Goal: Communication & Community: Ask a question

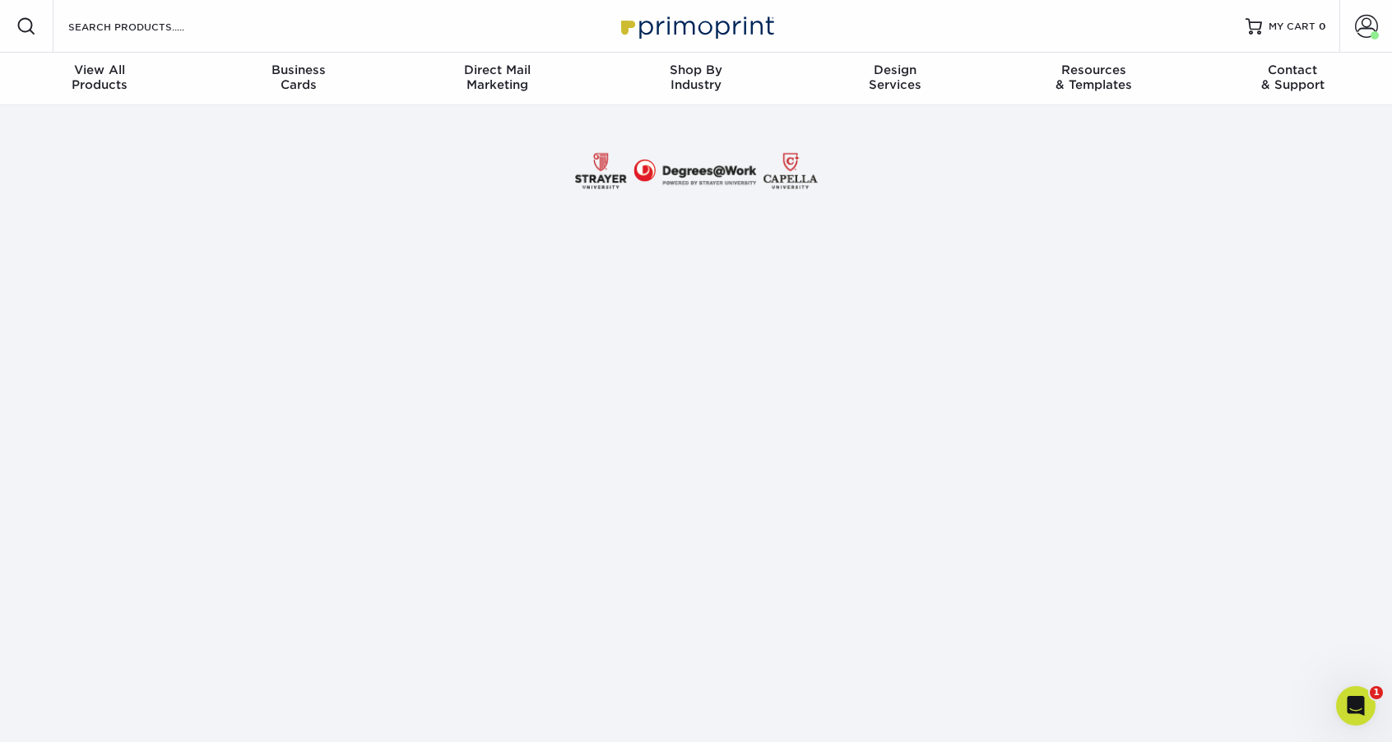
click at [1353, 703] on icon "Open Intercom Messenger" at bounding box center [1355, 706] width 27 height 27
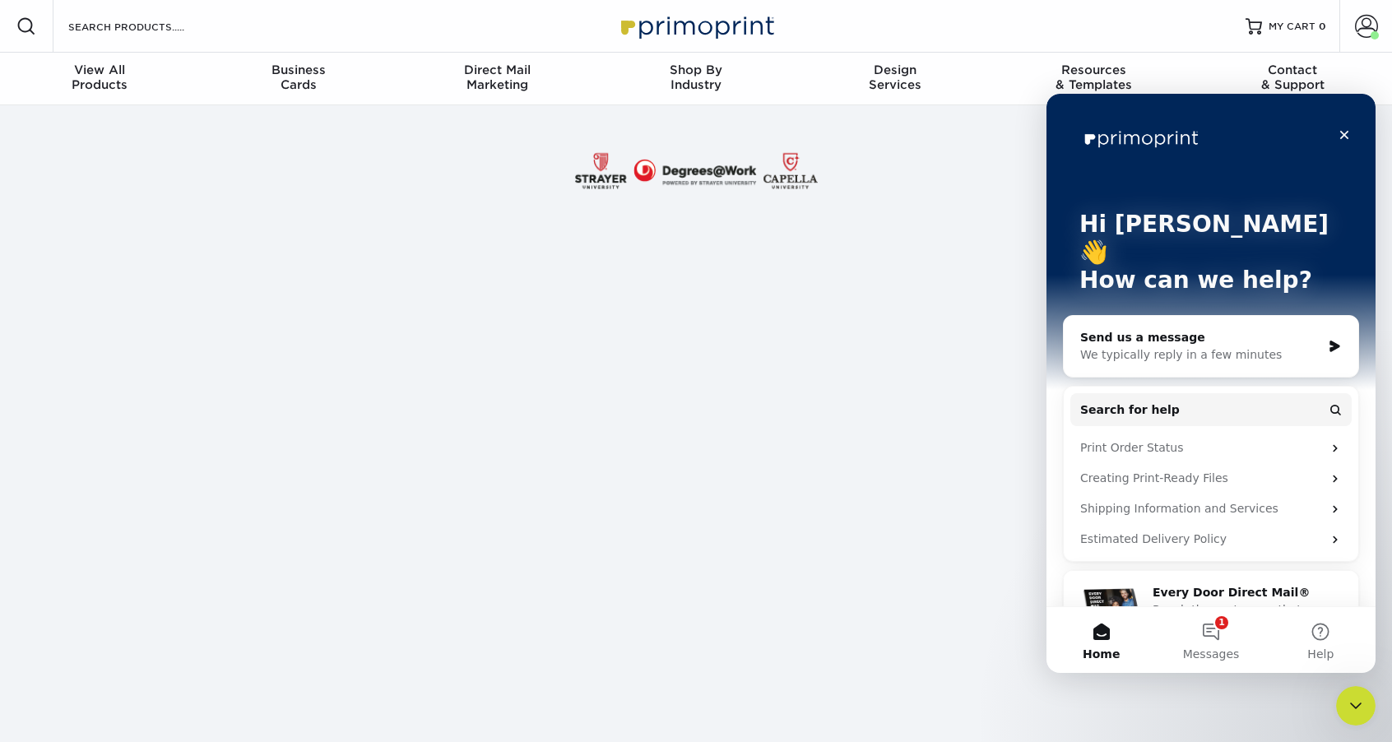
click at [1174, 329] on div "Send us a message" at bounding box center [1200, 337] width 241 height 17
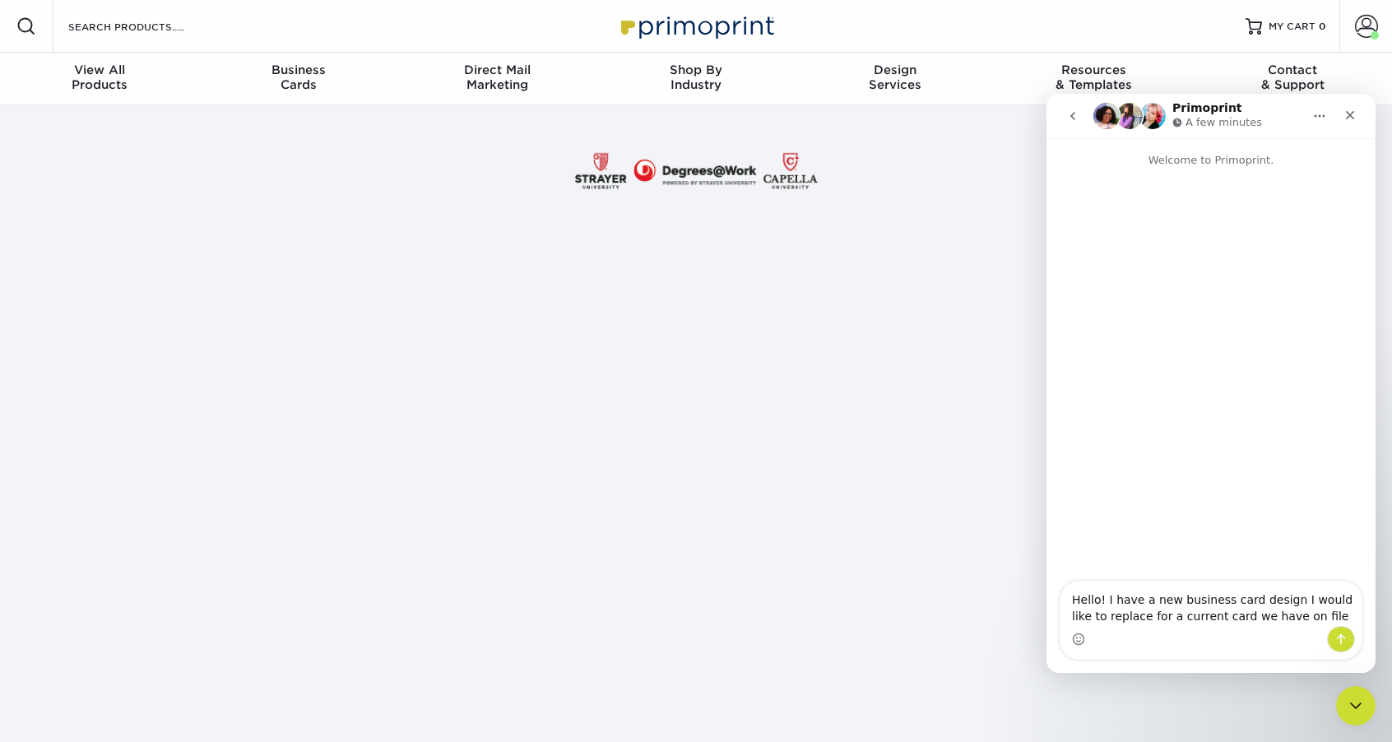
type textarea "Hello! I have a new business card design I would like to replace for a current …"
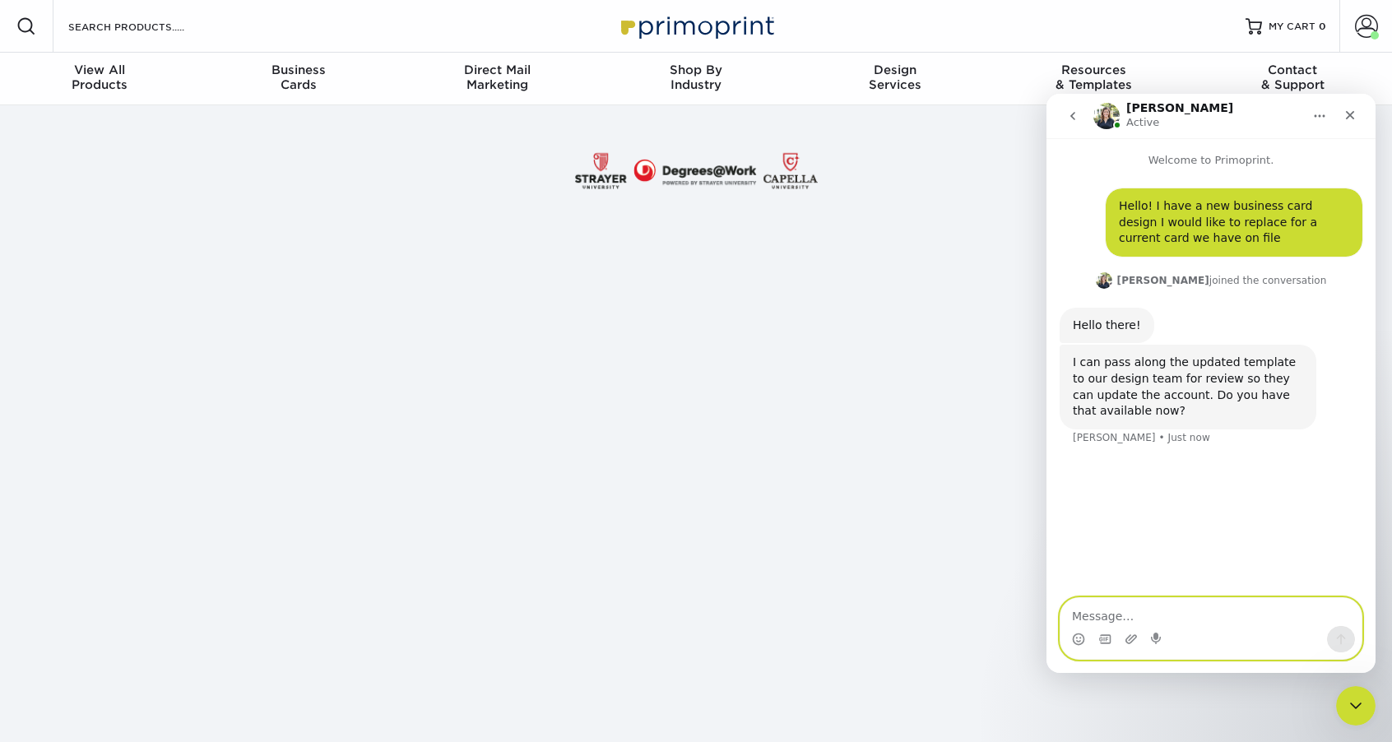
click at [1141, 618] on textarea "Message…" at bounding box center [1210, 612] width 301 height 28
type textarea "yes give me one moment"
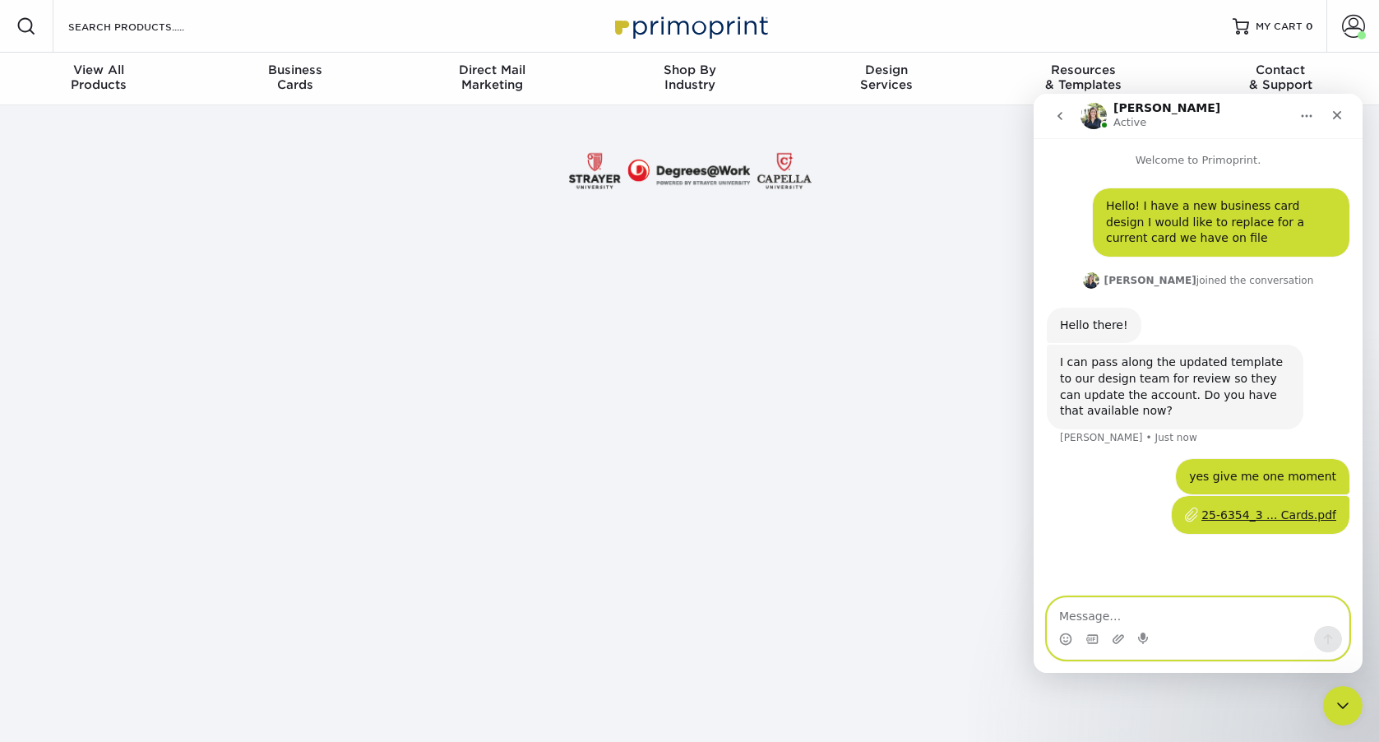
click at [1119, 617] on textarea "Message…" at bounding box center [1198, 612] width 301 height 28
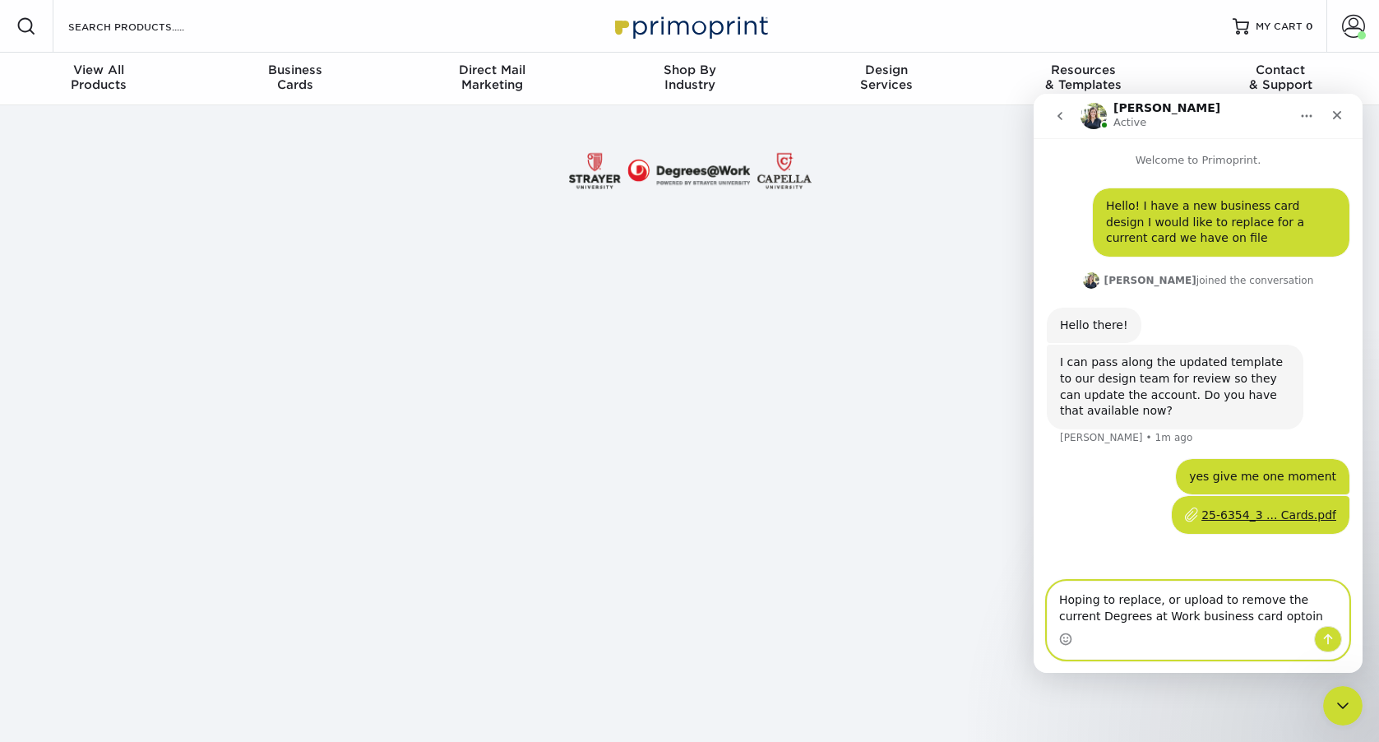
type textarea "Hoping to replace, or upload to remove the current Degrees at Work business car…"
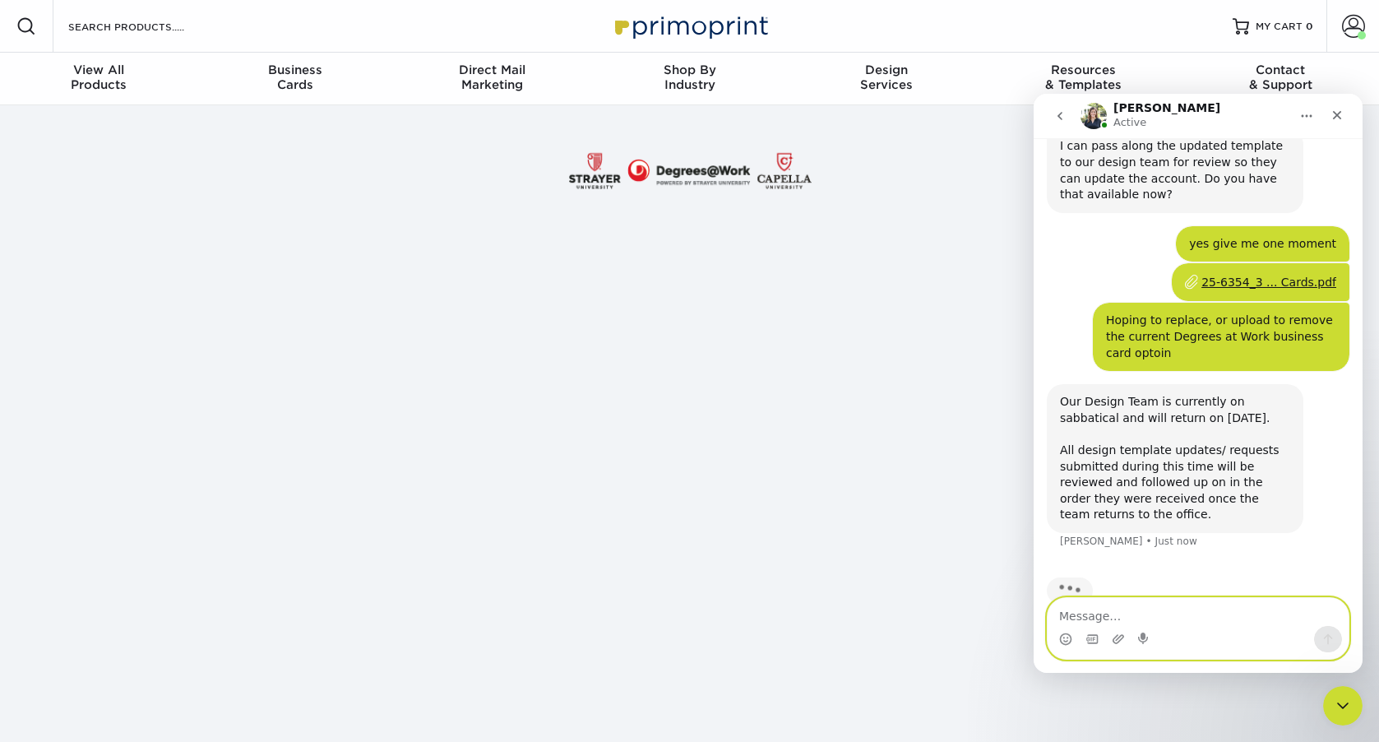
scroll to position [217, 0]
click at [1119, 617] on textarea "Message…" at bounding box center [1198, 612] width 301 height 28
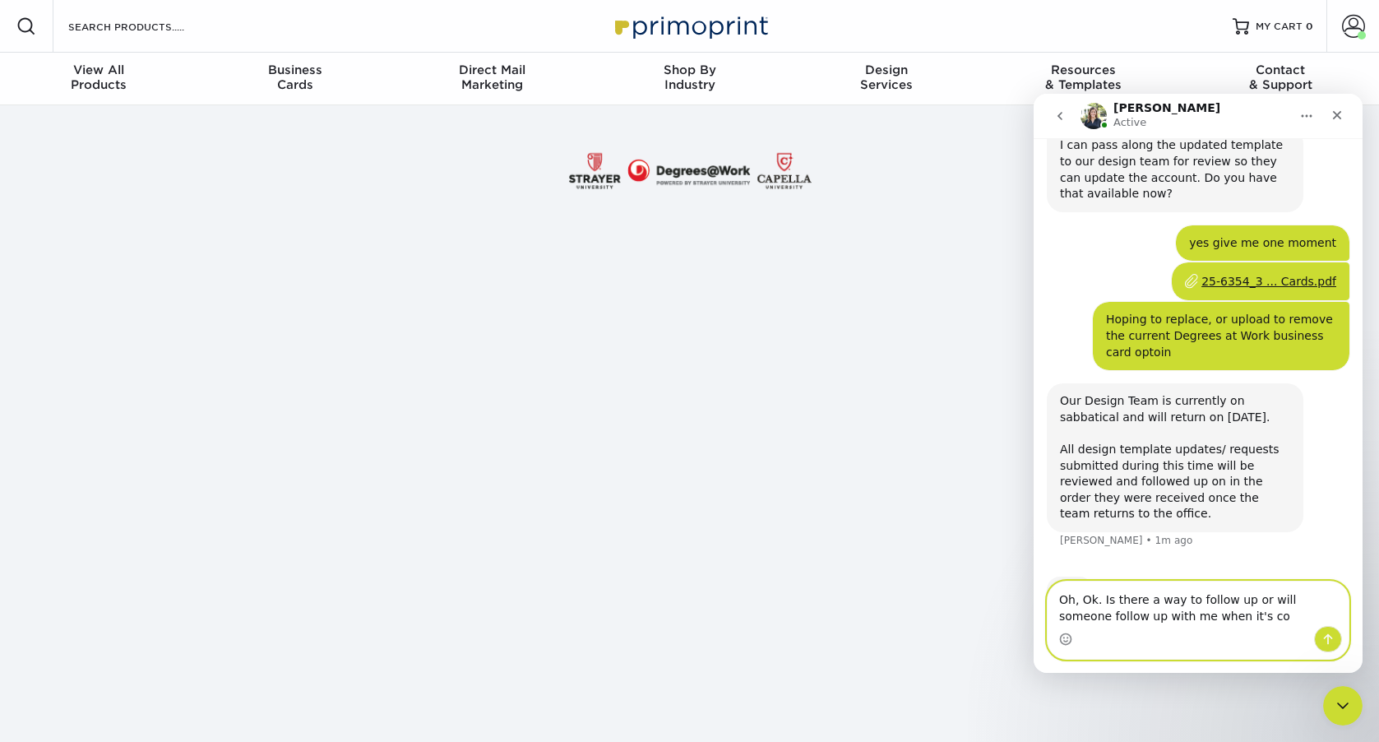
scroll to position [234, 0]
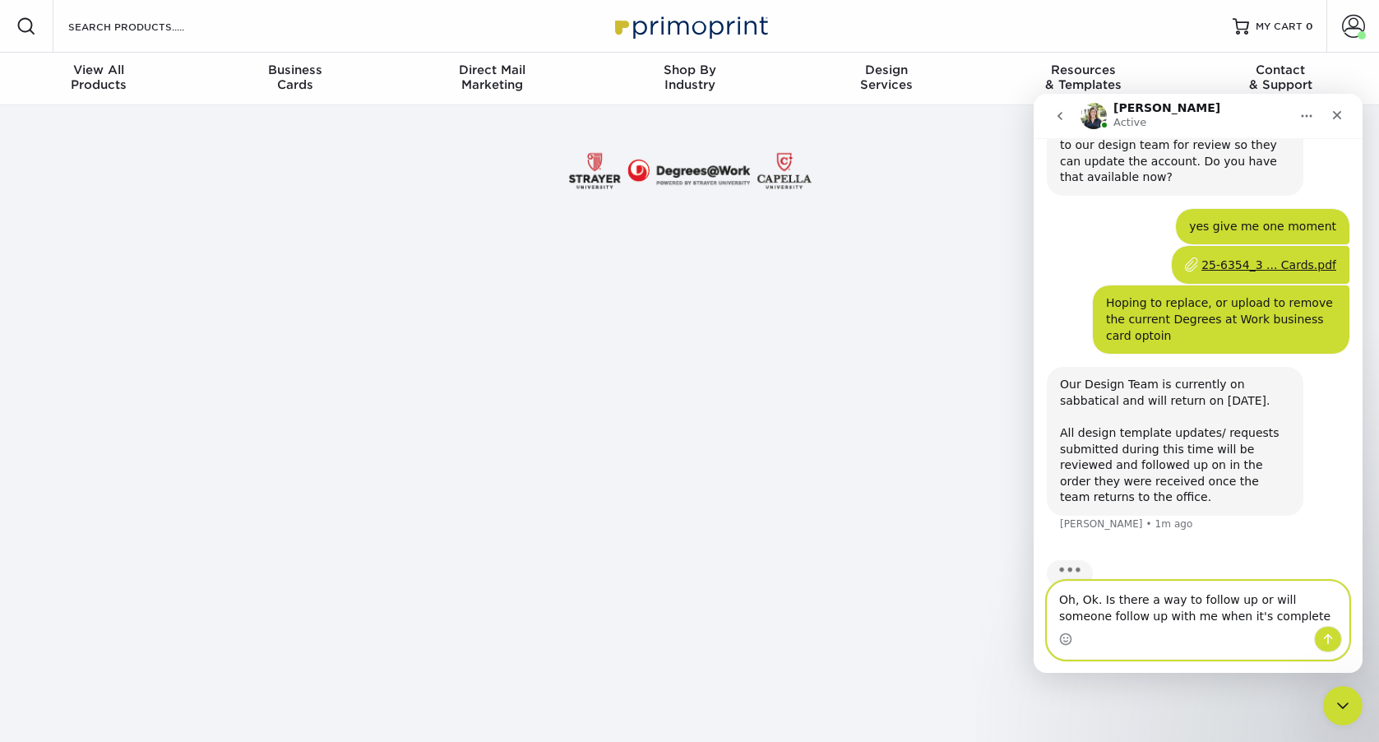
type textarea "Oh, Ok. Is there a way to follow up or will someone follow up with me when it's…"
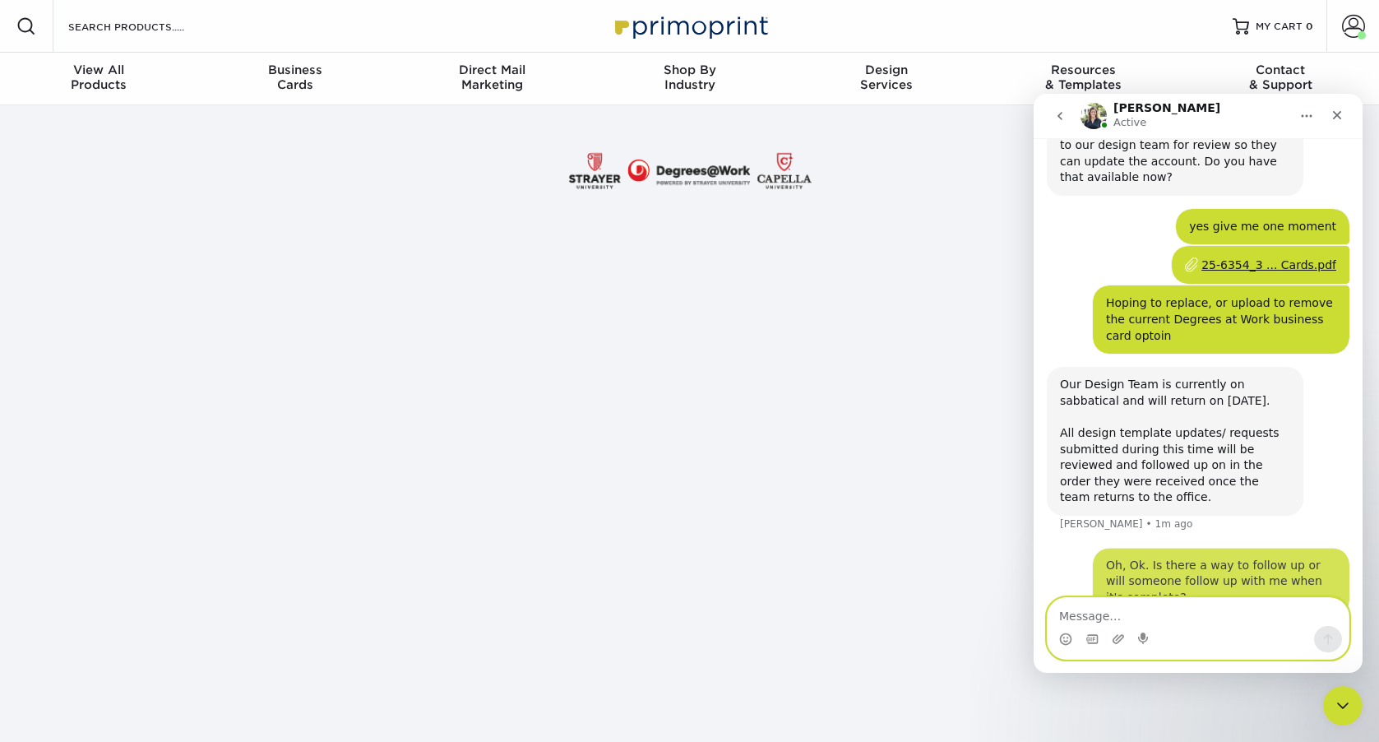
scroll to position [298, 0]
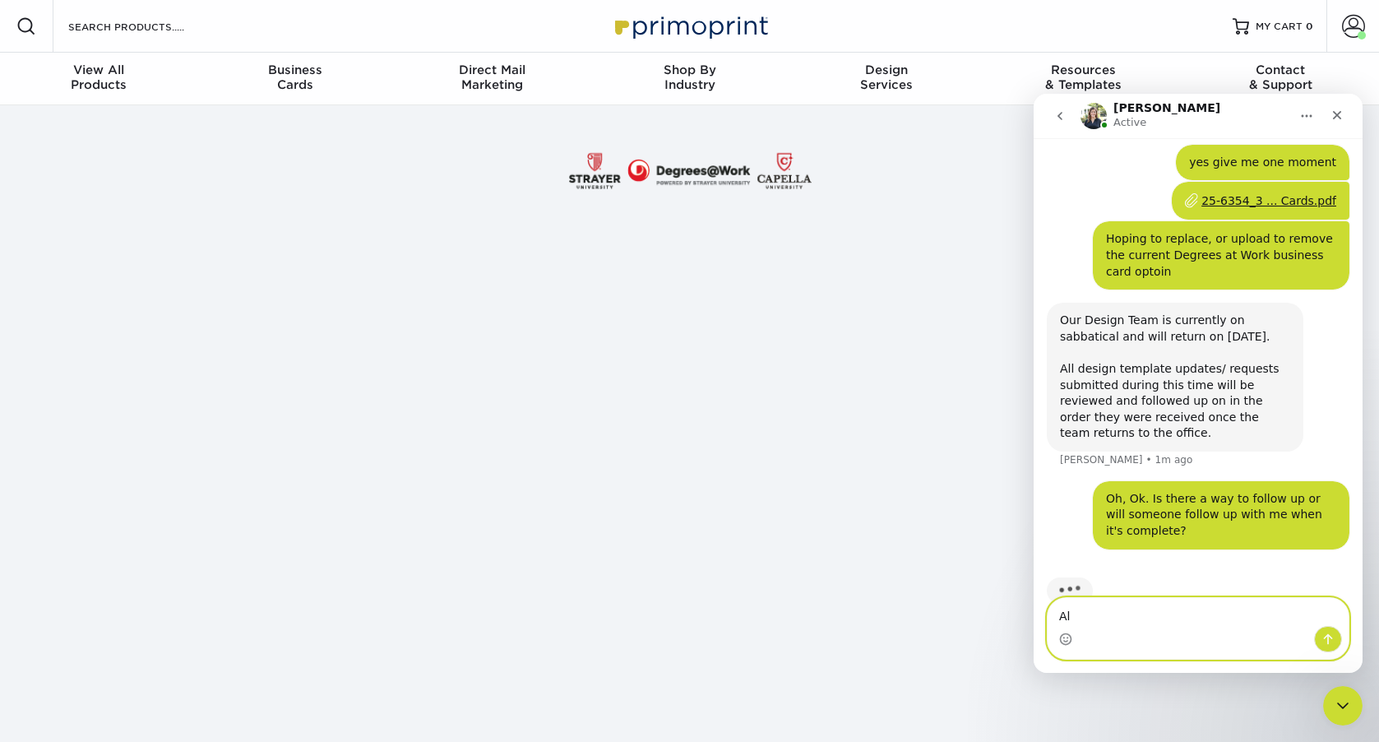
type textarea "A"
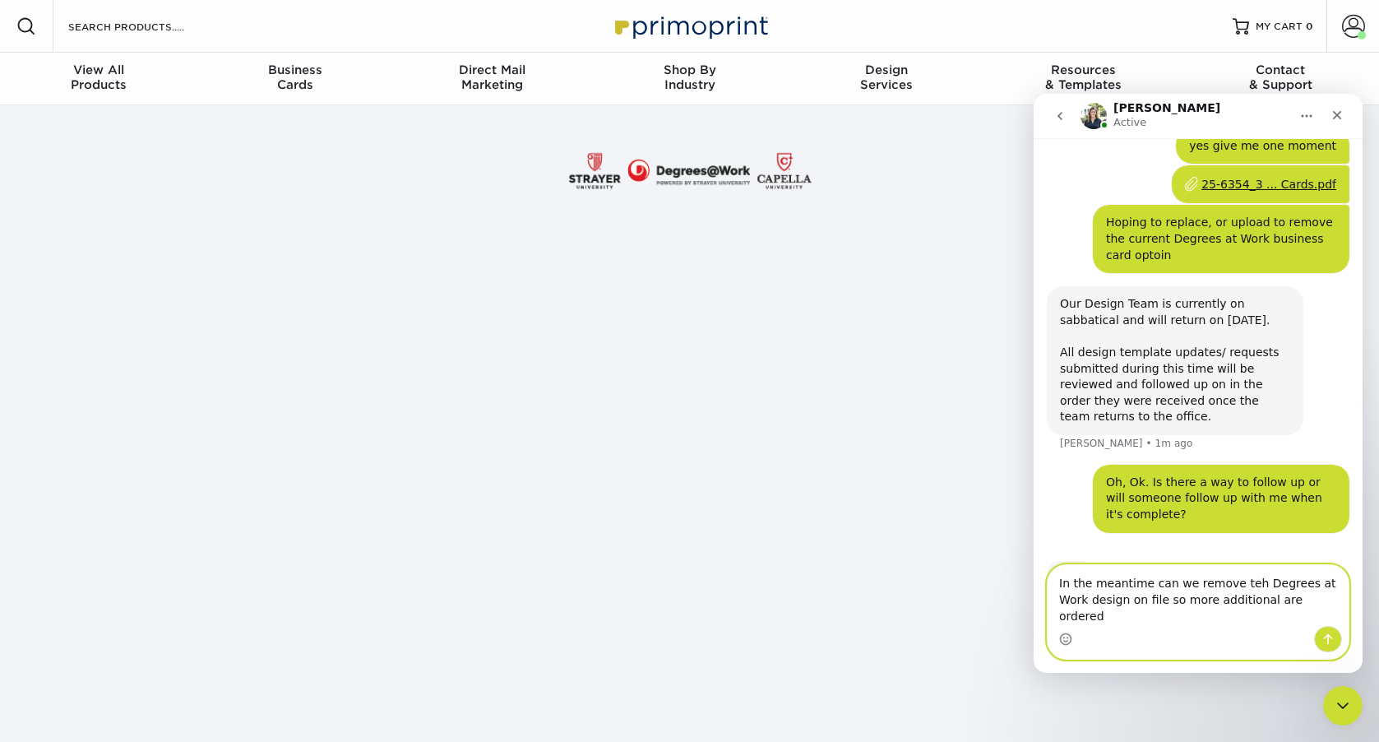
type textarea "In the meantime can we remove teh Degrees at Work design on file so more additi…"
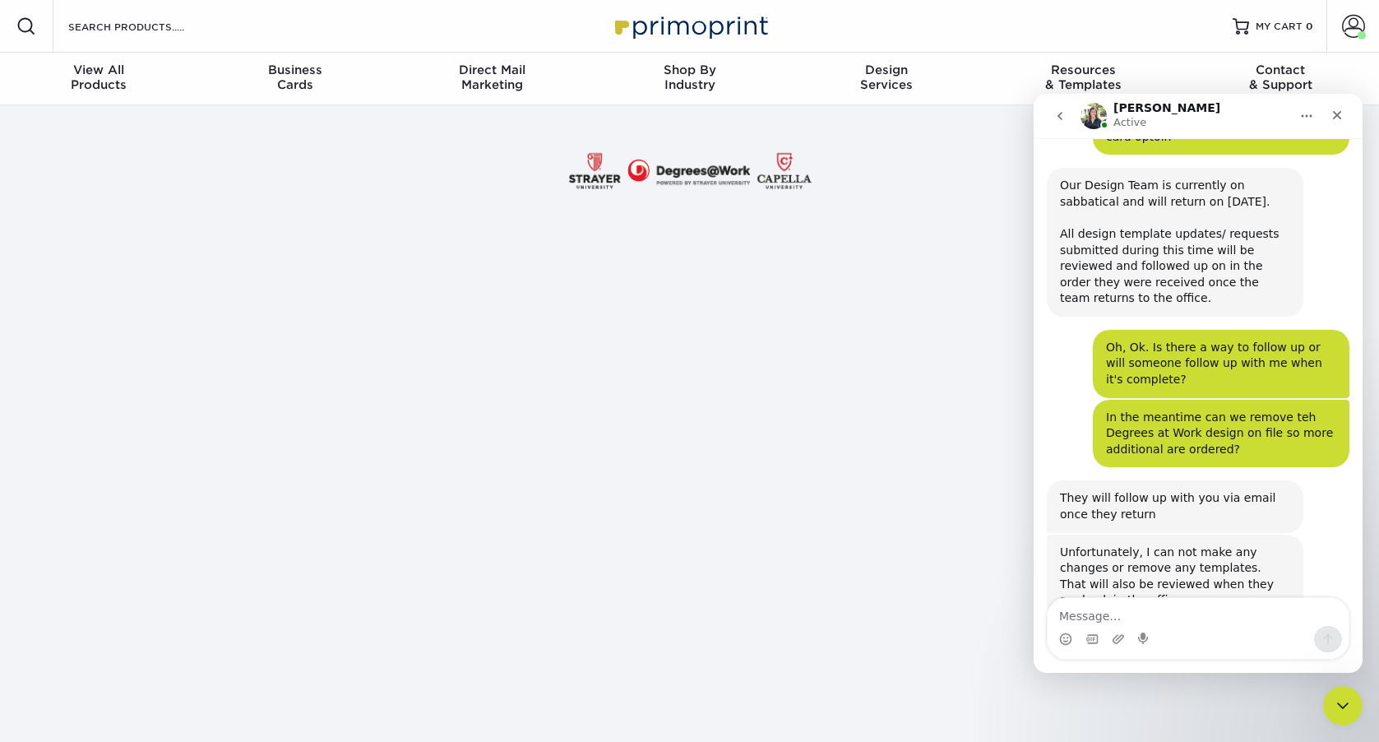
scroll to position [439, 0]
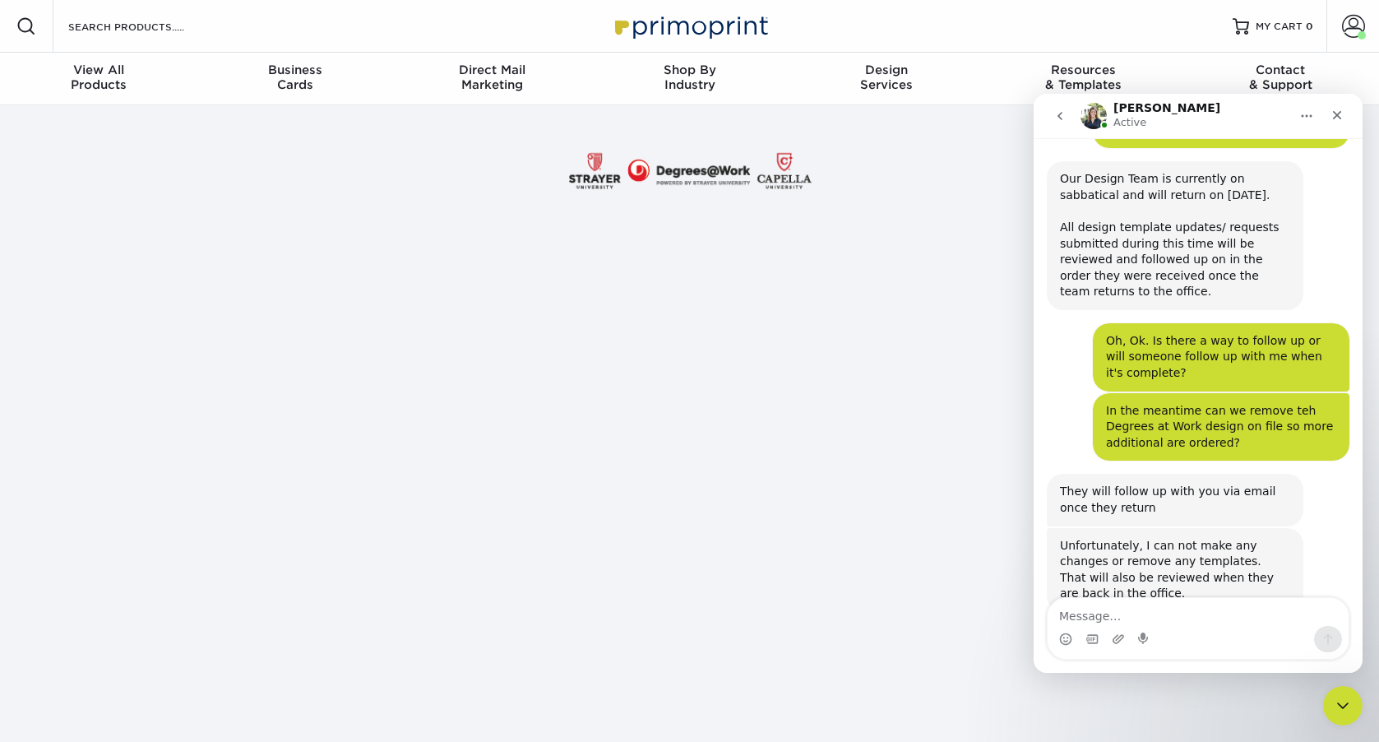
click at [137, 200] on div at bounding box center [689, 171] width 1379 height 132
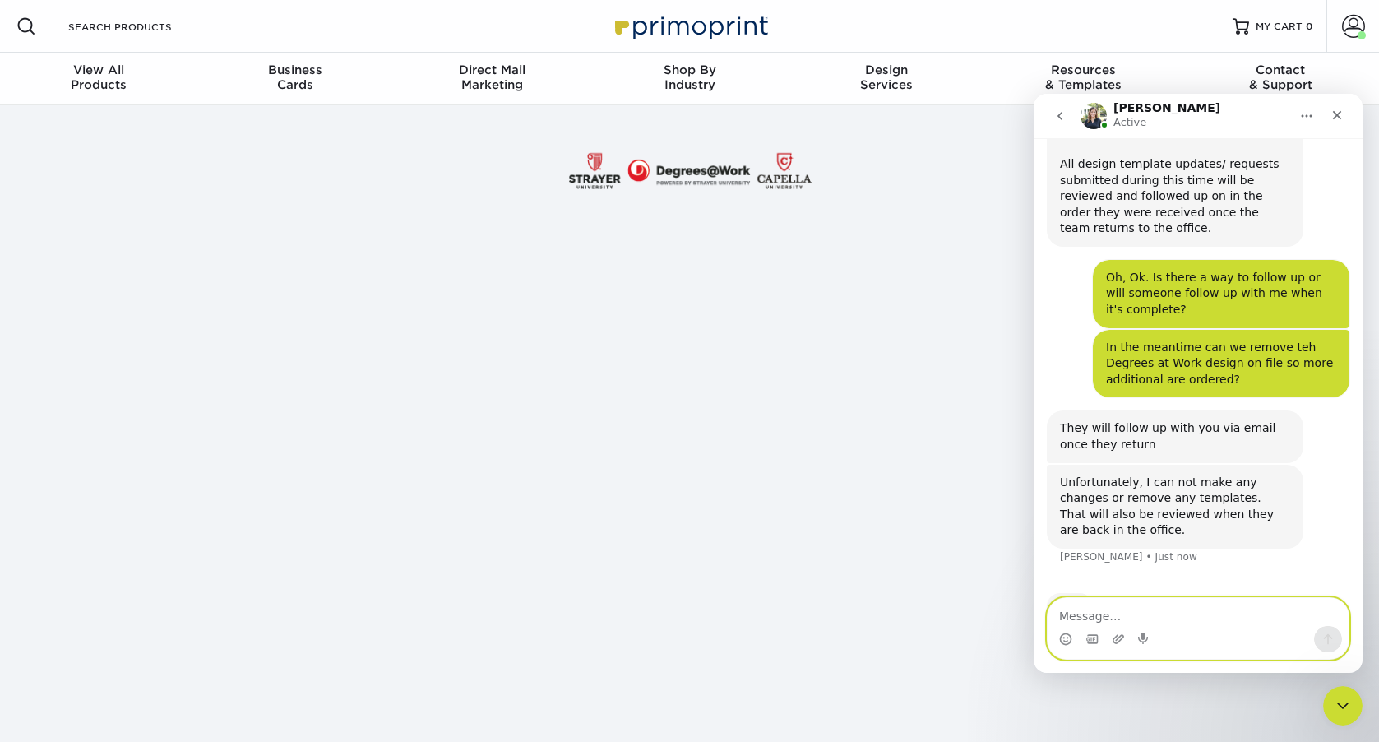
click at [1136, 607] on textarea "Message…" at bounding box center [1198, 612] width 301 height 28
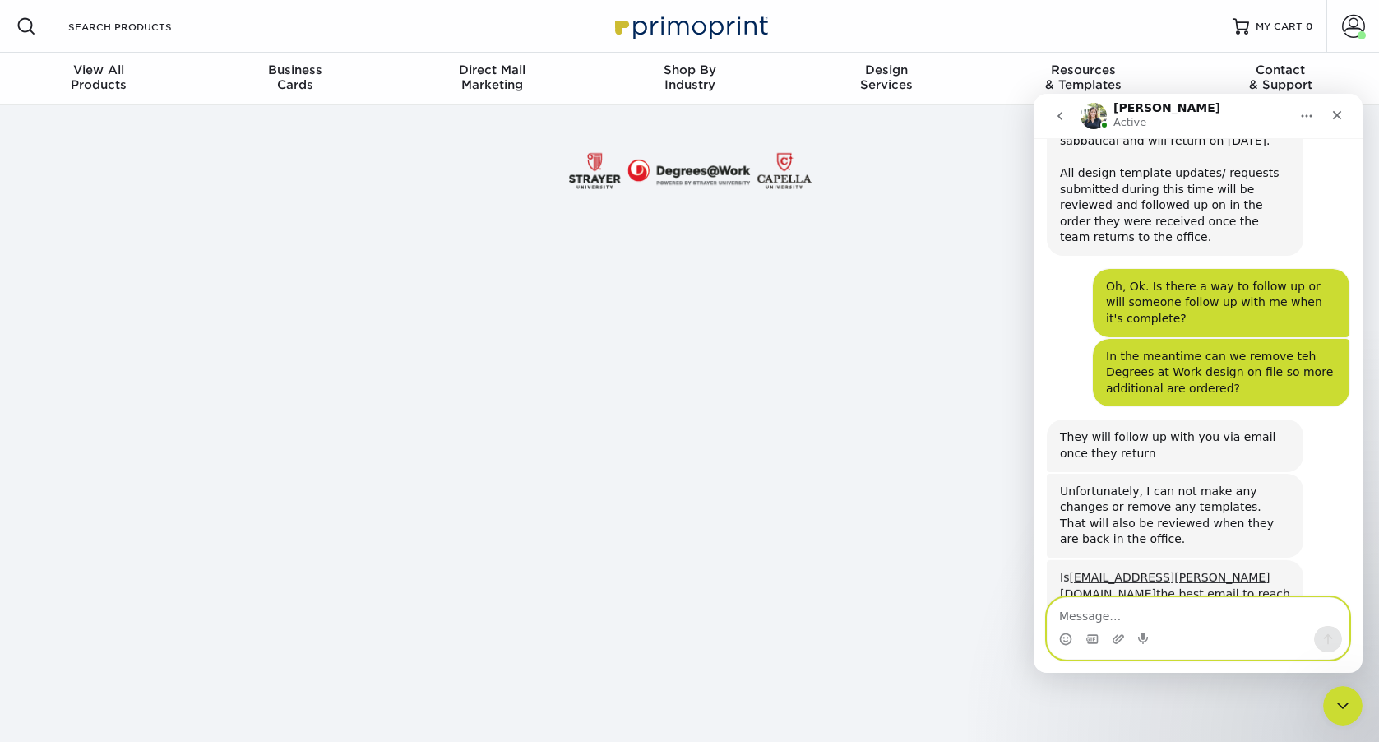
scroll to position [493, 0]
type textarea "It is"
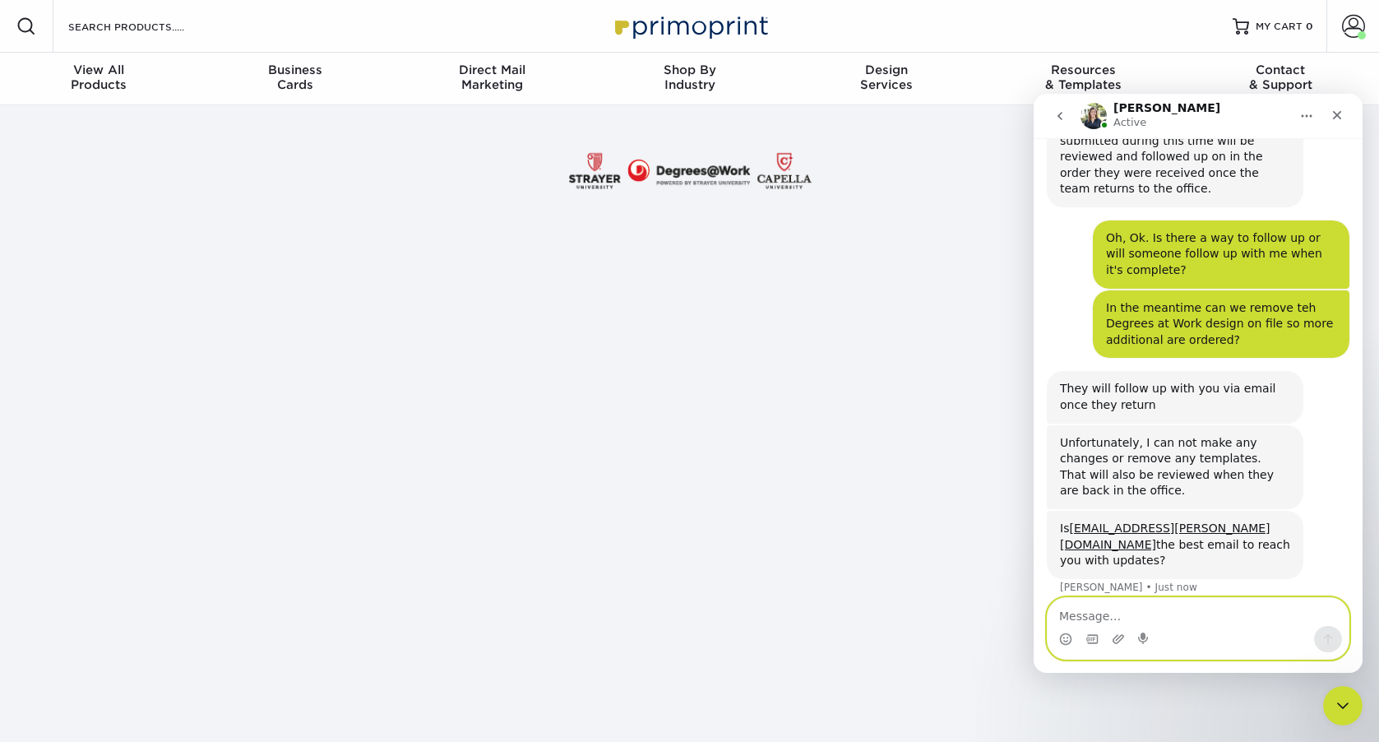
click at [1260, 604] on textarea "Message…" at bounding box center [1198, 612] width 301 height 28
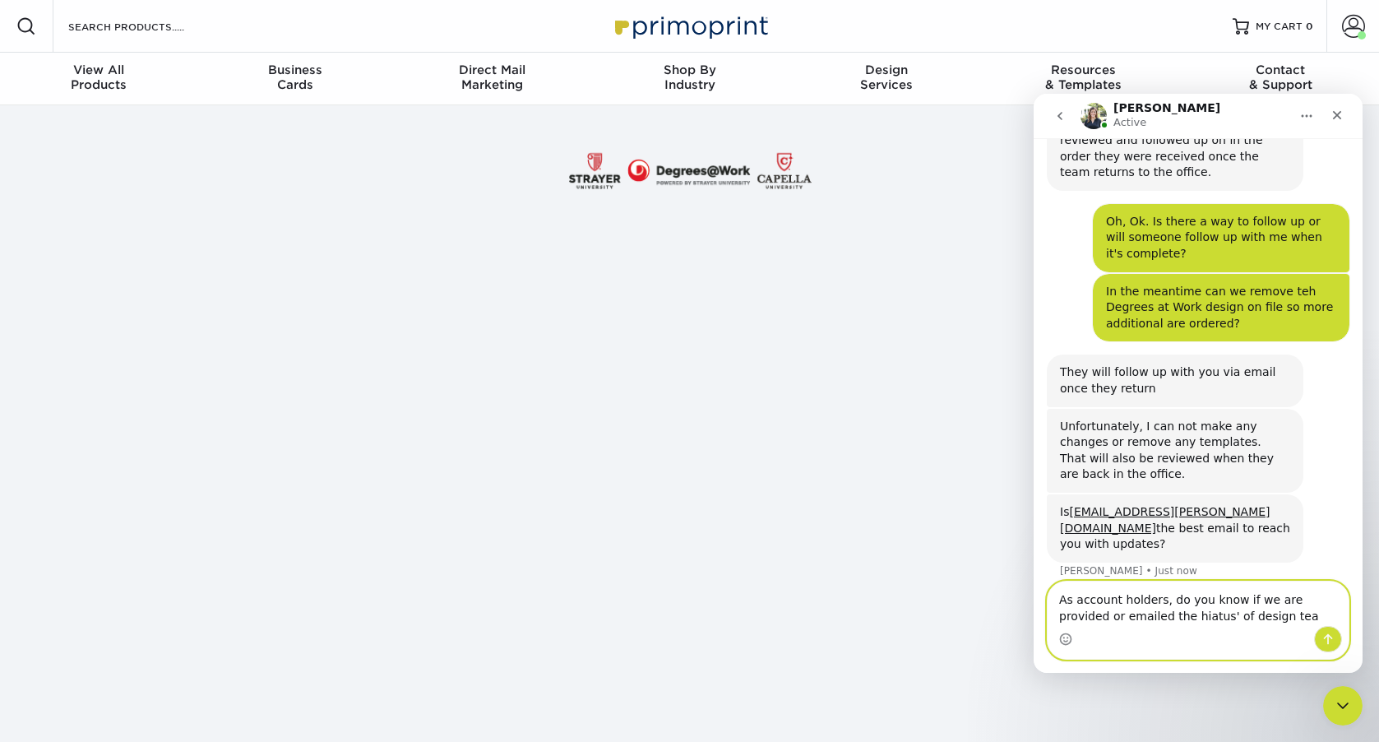
type textarea "As account holders, do you know if we are provided or emailed the hiatus' of de…"
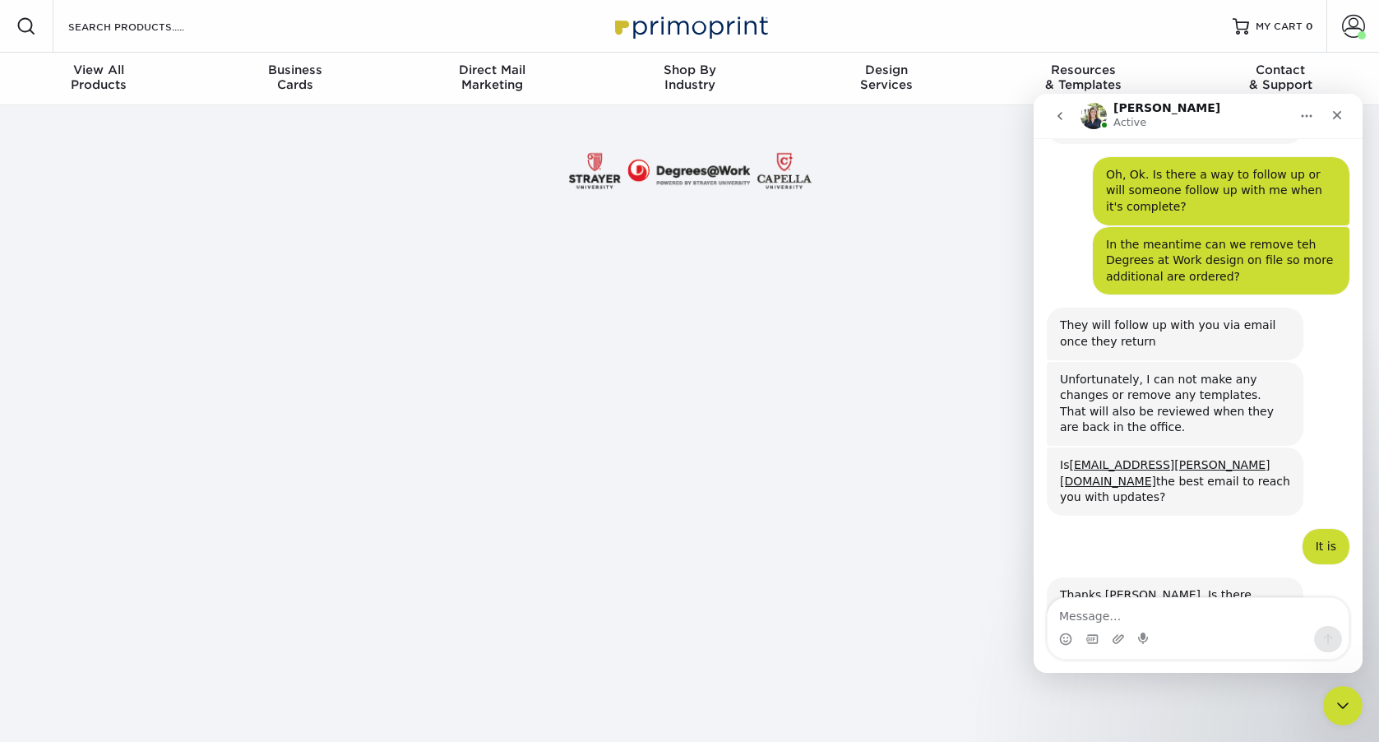
scroll to position [607, 0]
click at [153, 151] on div at bounding box center [689, 171] width 1379 height 132
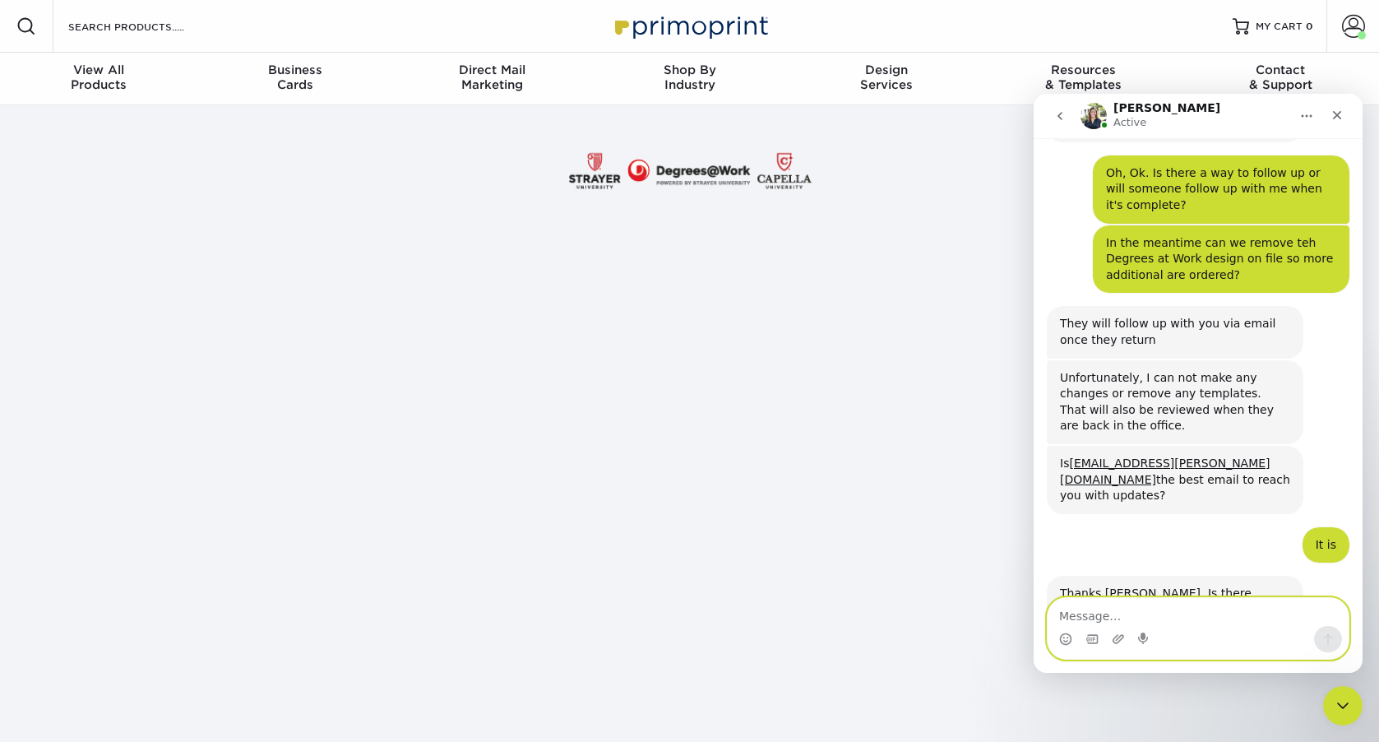
click at [1125, 620] on textarea "Message…" at bounding box center [1198, 612] width 301 height 28
type textarea "nope. thank you!"
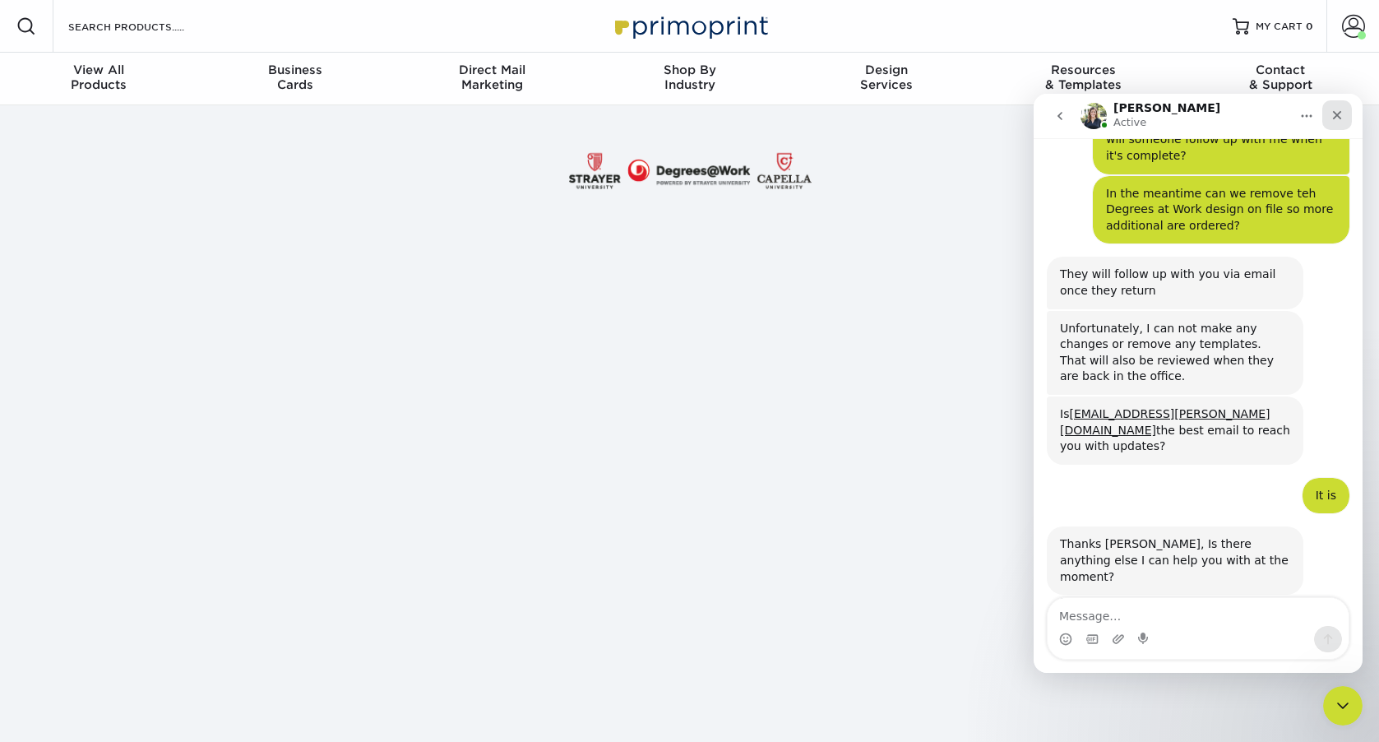
click at [1340, 117] on icon "Close" at bounding box center [1337, 115] width 9 height 9
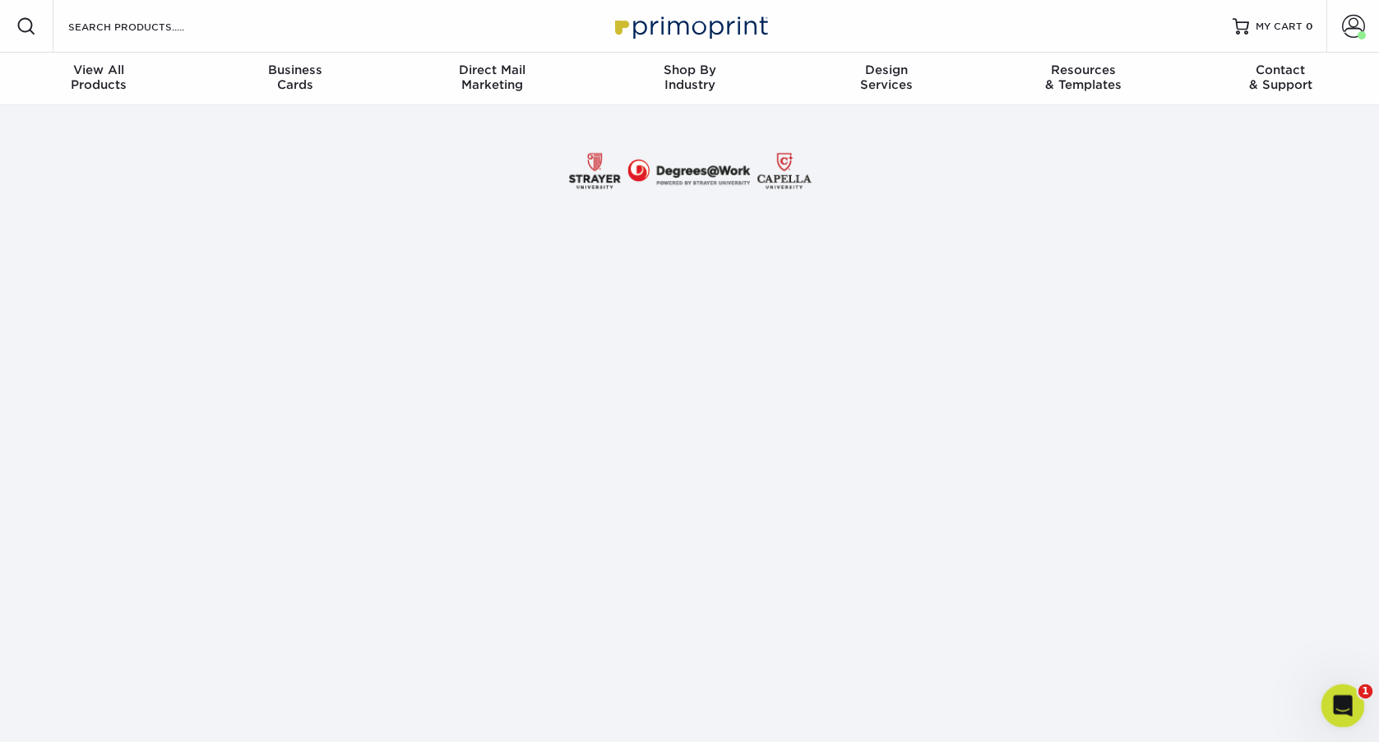
click at [1355, 697] on div "Open Intercom Messenger" at bounding box center [1340, 703] width 54 height 54
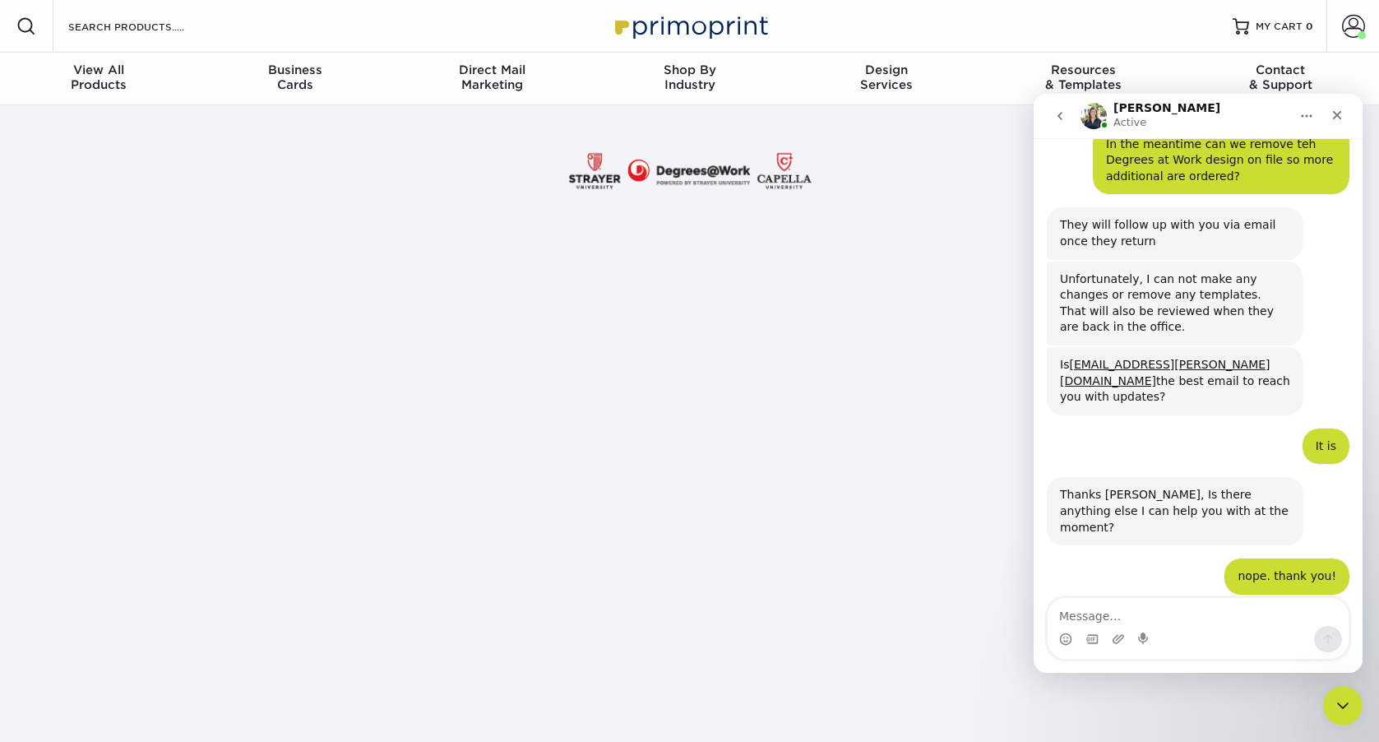
scroll to position [705, 0]
